Goal: Find contact information: Find contact information

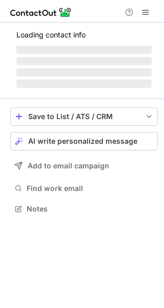
scroll to position [224, 164]
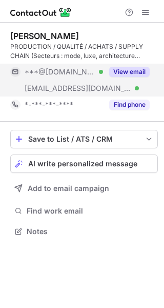
click at [126, 72] on button "View email" at bounding box center [129, 72] width 41 height 10
